Goal: Communication & Community: Answer question/provide support

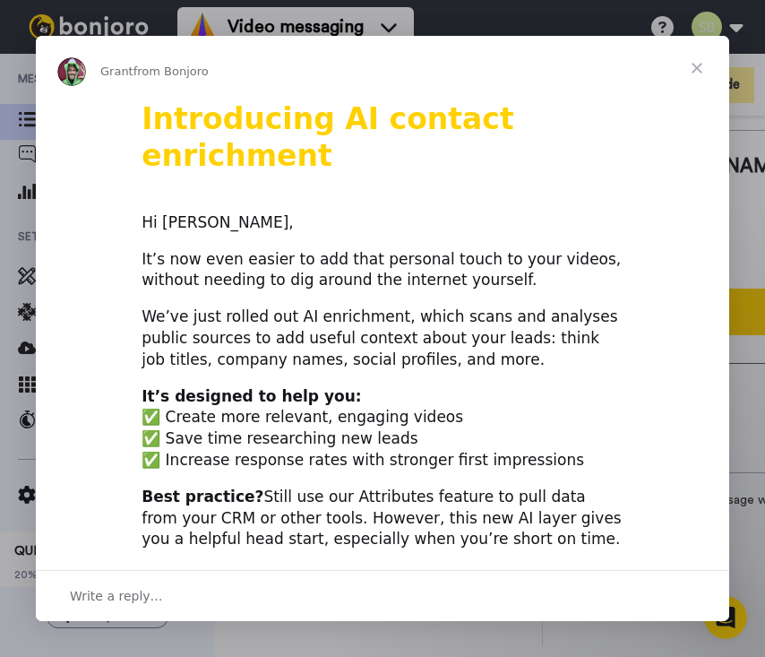
click at [695, 61] on span "Close" at bounding box center [697, 68] width 65 height 65
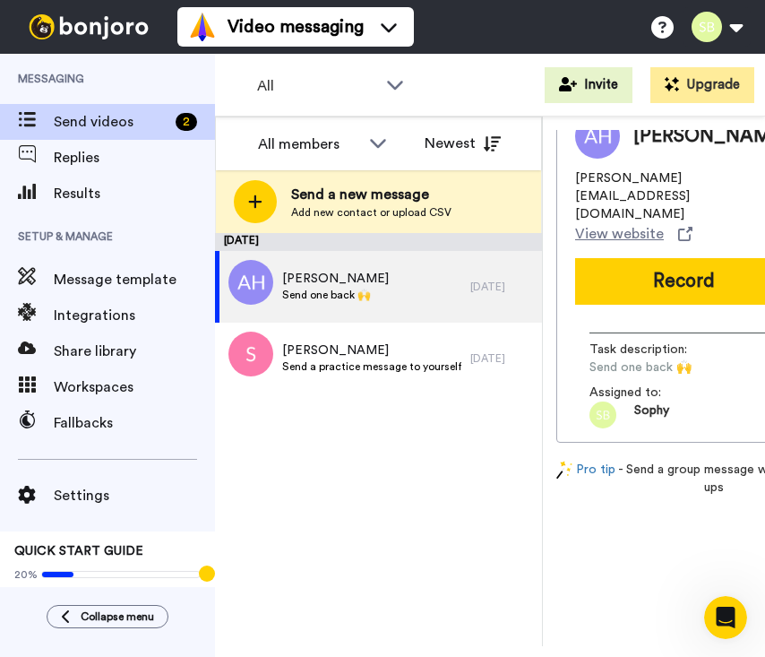
scroll to position [36, 0]
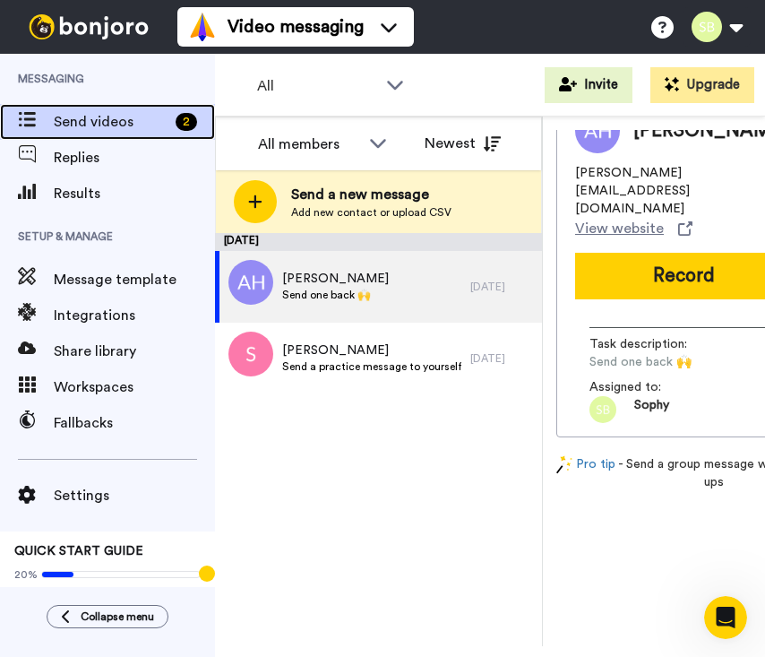
click at [90, 124] on span "Send videos" at bounding box center [111, 122] width 115 height 22
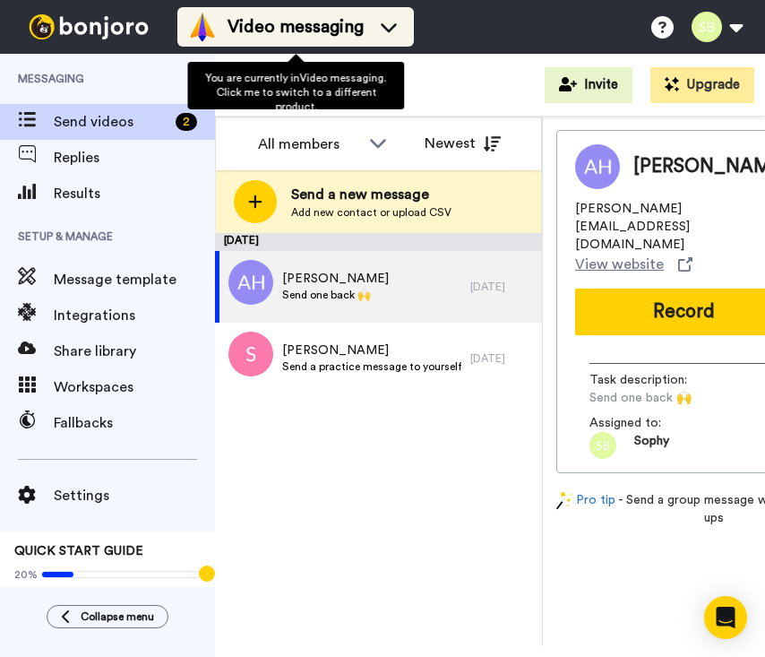
click at [376, 40] on div "Video messaging" at bounding box center [295, 27] width 215 height 29
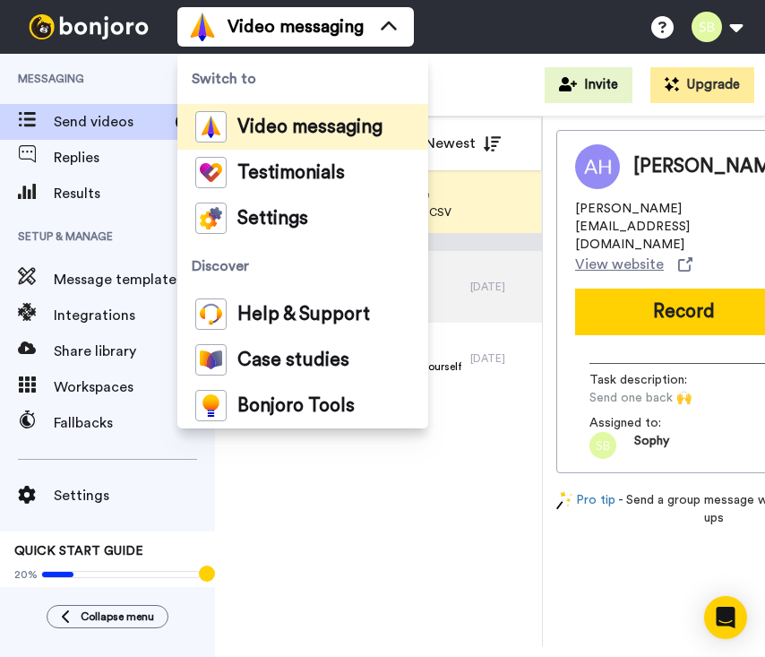
click at [296, 473] on div "January 26 Amy Habib Send one back 🙌 2 yr ago Sophy Bassett Send a practice mes…" at bounding box center [378, 439] width 327 height 413
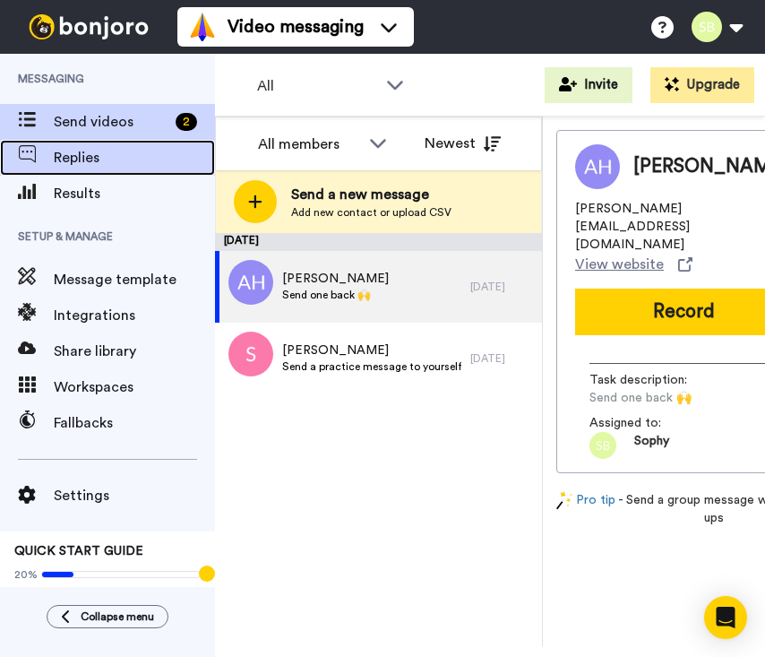
click at [82, 151] on span "Replies" at bounding box center [134, 158] width 161 height 22
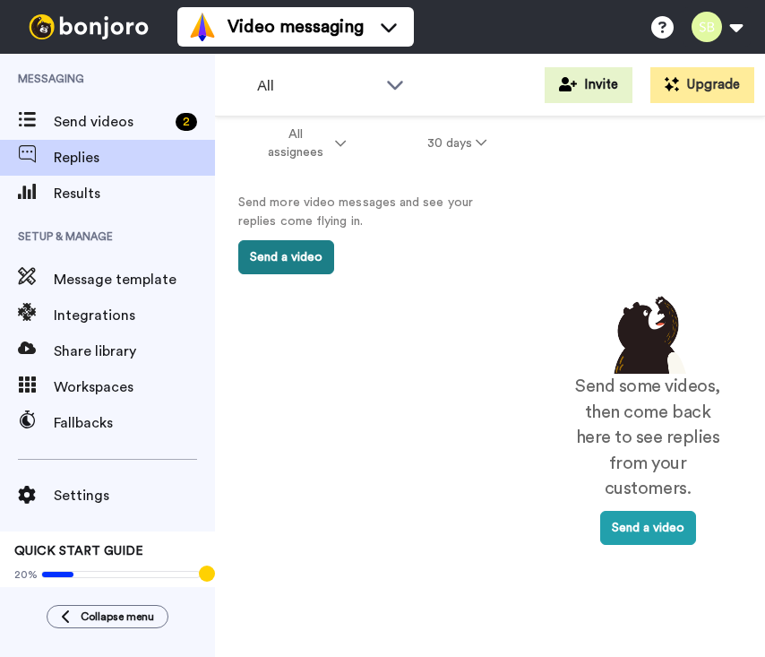
click at [290, 265] on button "Send a video" at bounding box center [286, 257] width 96 height 34
